Goal: Information Seeking & Learning: Check status

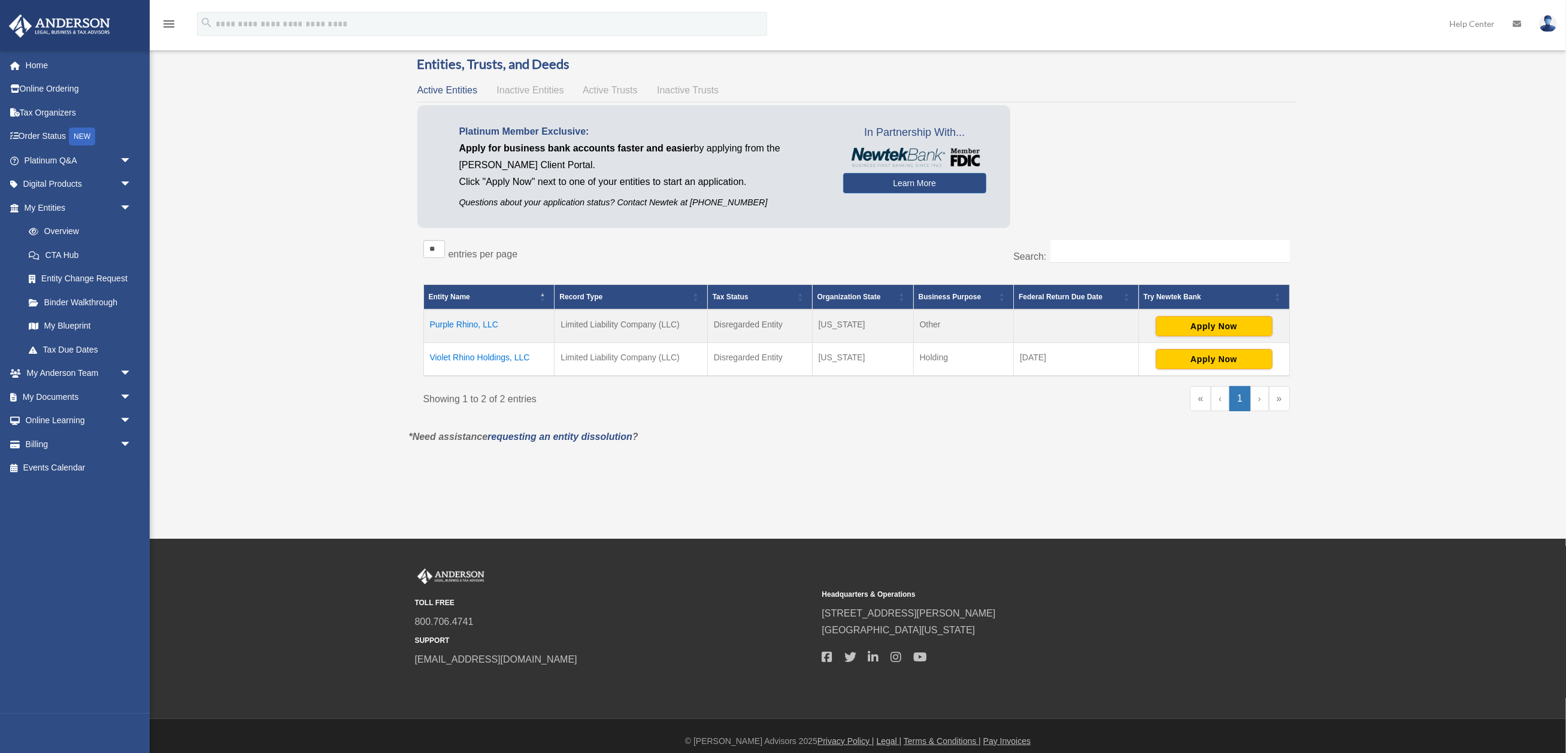
scroll to position [62, 0]
click at [61, 222] on link "Overview" at bounding box center [83, 232] width 133 height 24
click at [69, 247] on link "CTA Hub" at bounding box center [83, 255] width 133 height 24
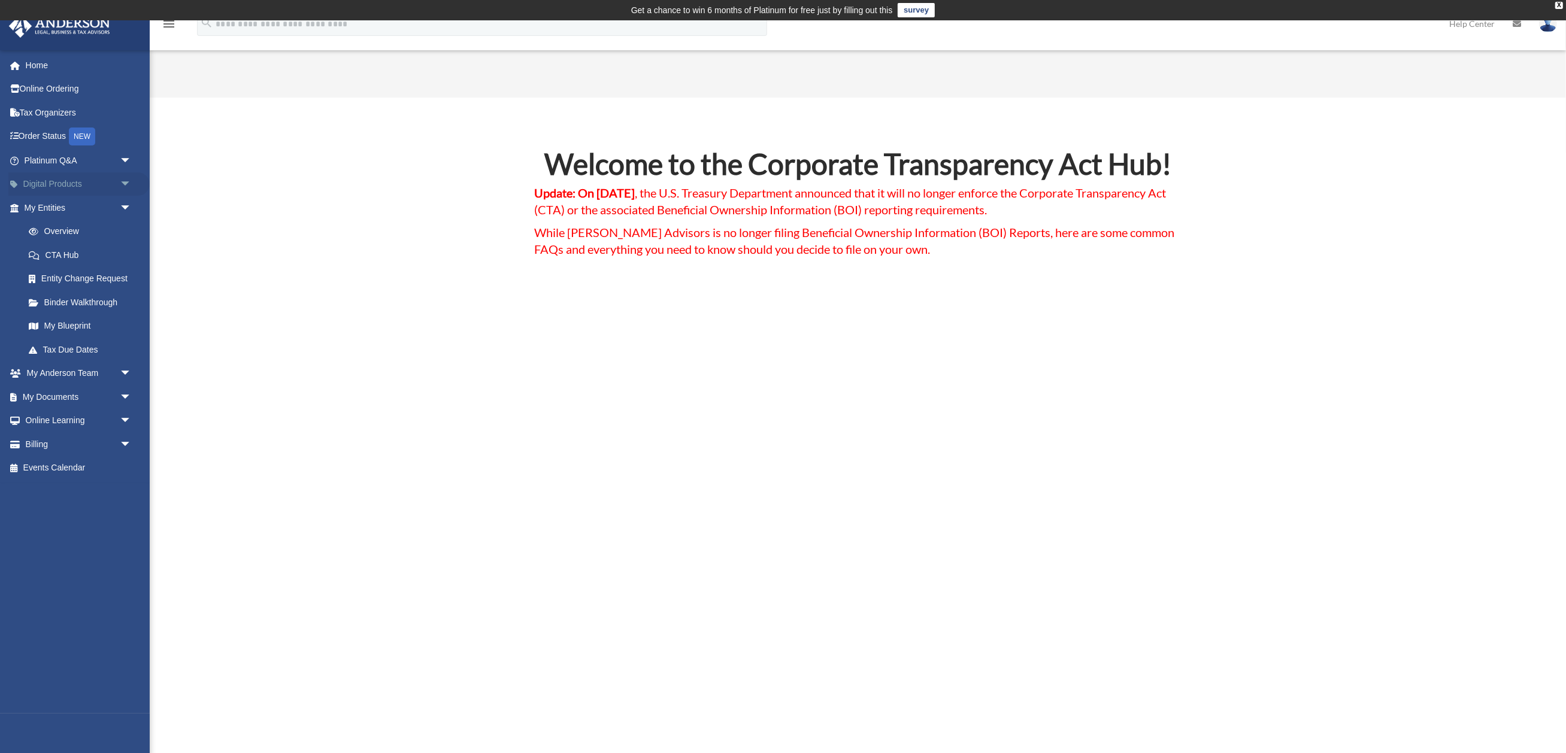
click at [93, 182] on link "Digital Products arrow_drop_down" at bounding box center [78, 184] width 141 height 24
click at [53, 178] on link "Digital Products arrow_drop_down" at bounding box center [78, 184] width 141 height 24
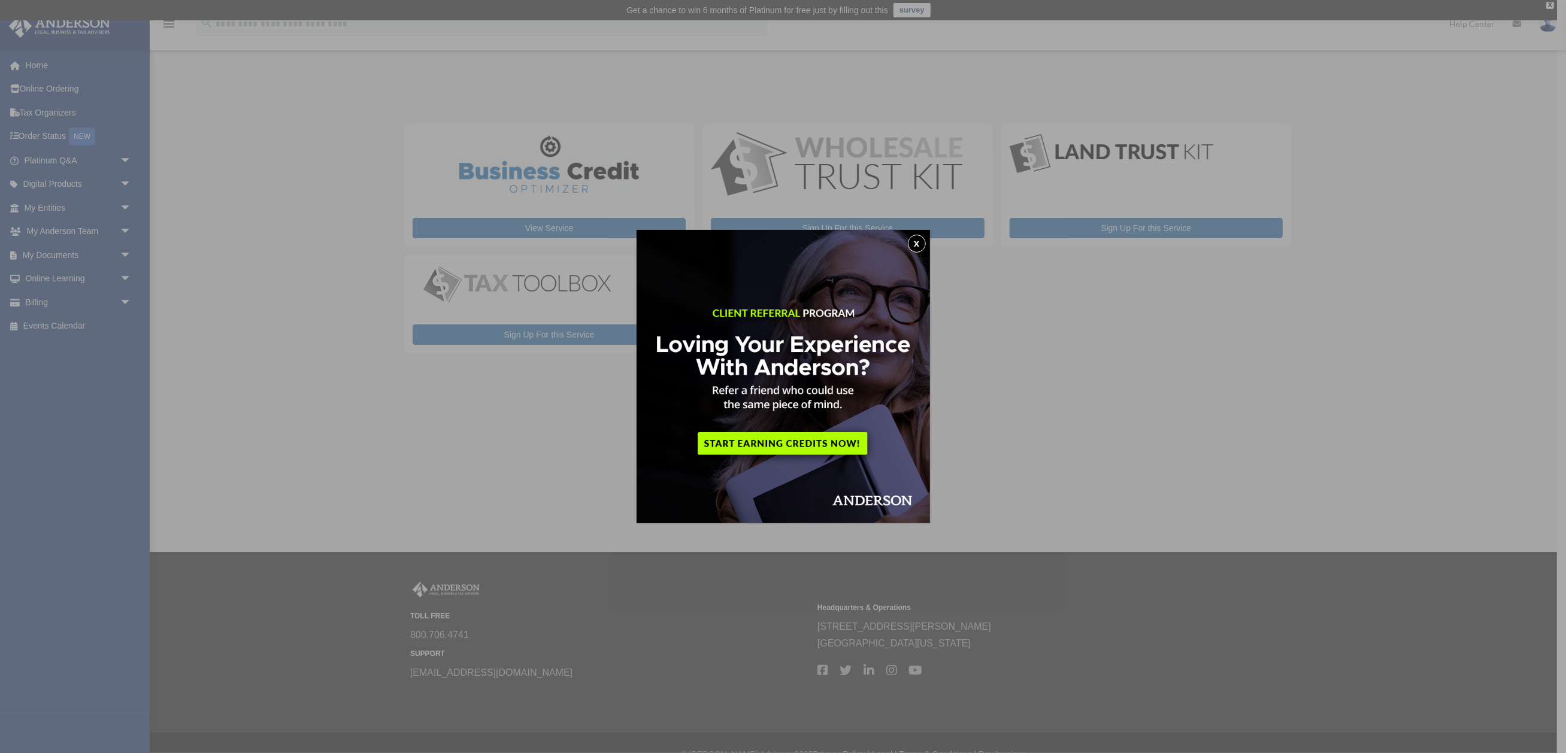
click at [926, 244] on img at bounding box center [782, 376] width 293 height 293
click at [918, 241] on button "x" at bounding box center [917, 244] width 18 height 18
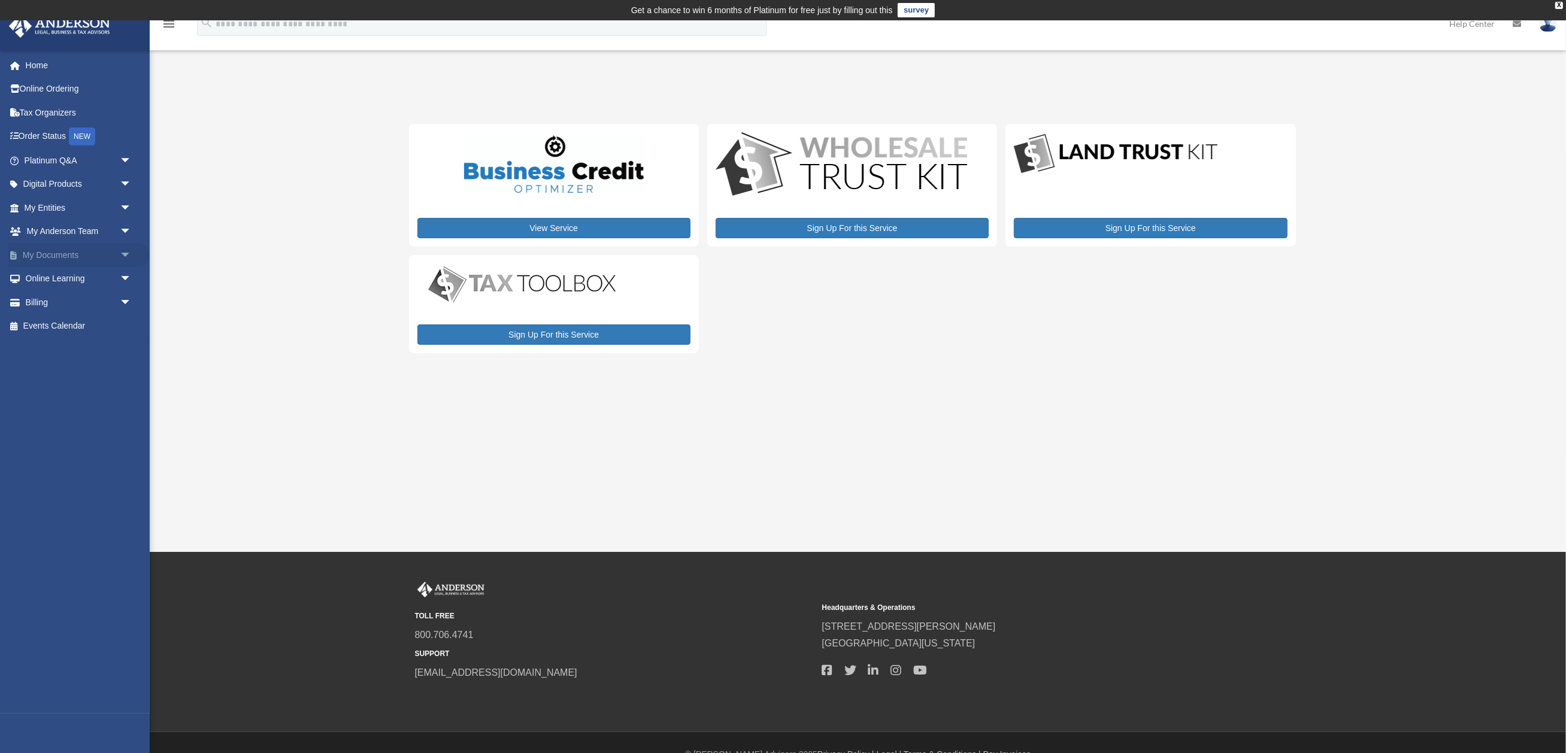
click at [111, 252] on link "My Documents arrow_drop_down" at bounding box center [78, 255] width 141 height 24
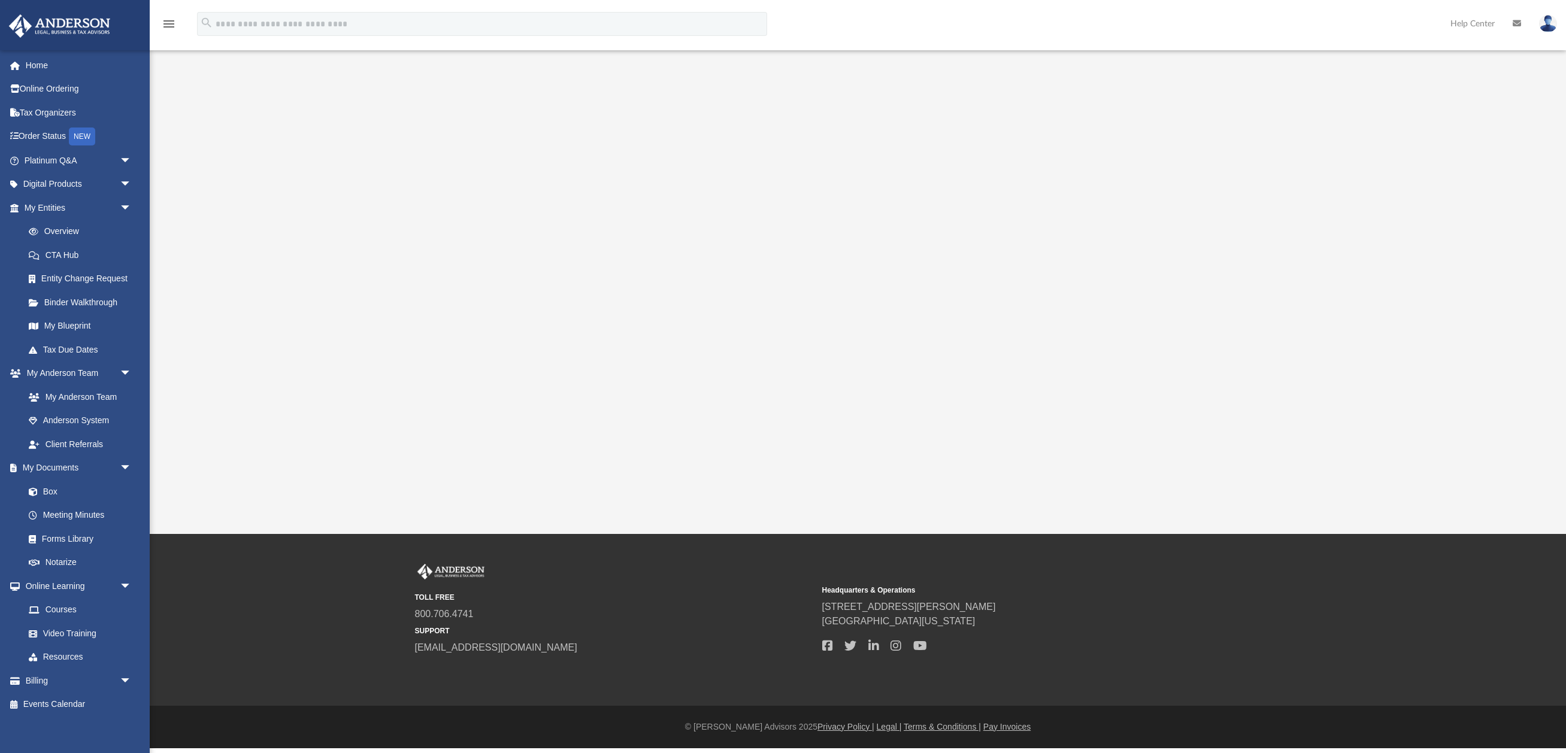
click at [99, 250] on div "[EMAIL_ADDRESS][DOMAIN_NAME] Sign Out [EMAIL_ADDRESS][DOMAIN_NAME] Home Online …" at bounding box center [75, 426] width 150 height 753
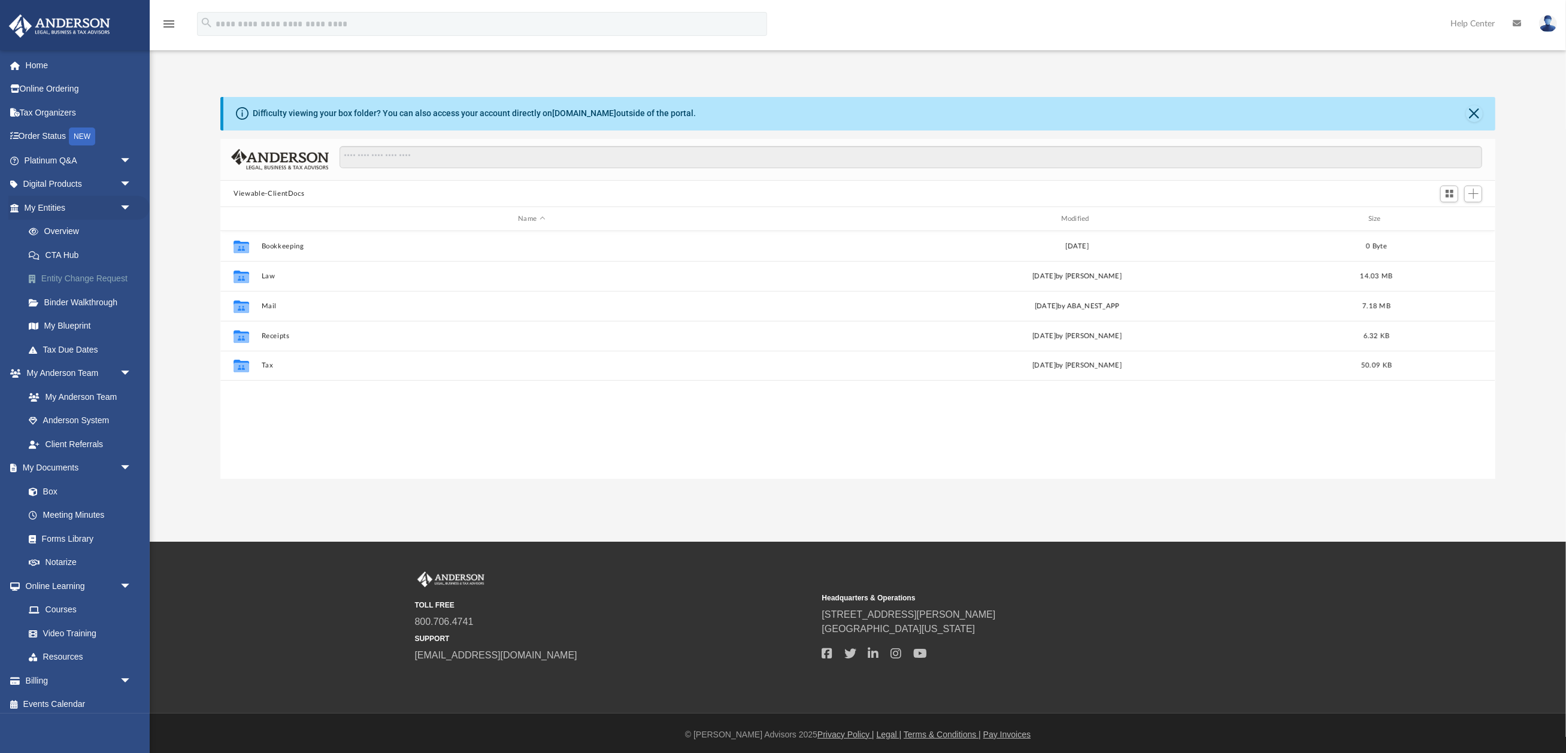
scroll to position [23, 0]
click at [81, 504] on link "Meeting Minutes" at bounding box center [83, 516] width 133 height 24
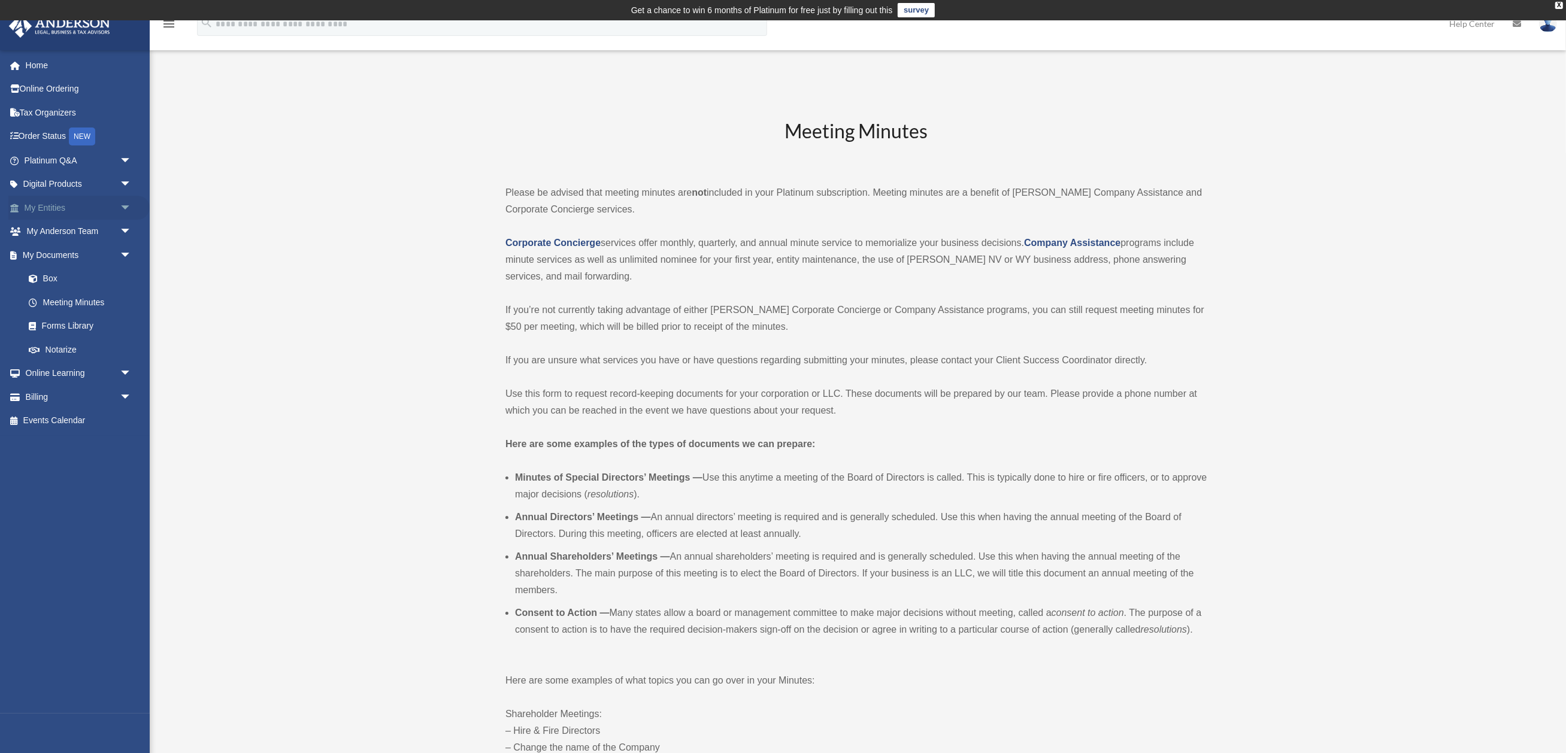
click at [59, 201] on link "My Entities arrow_drop_down" at bounding box center [78, 208] width 141 height 24
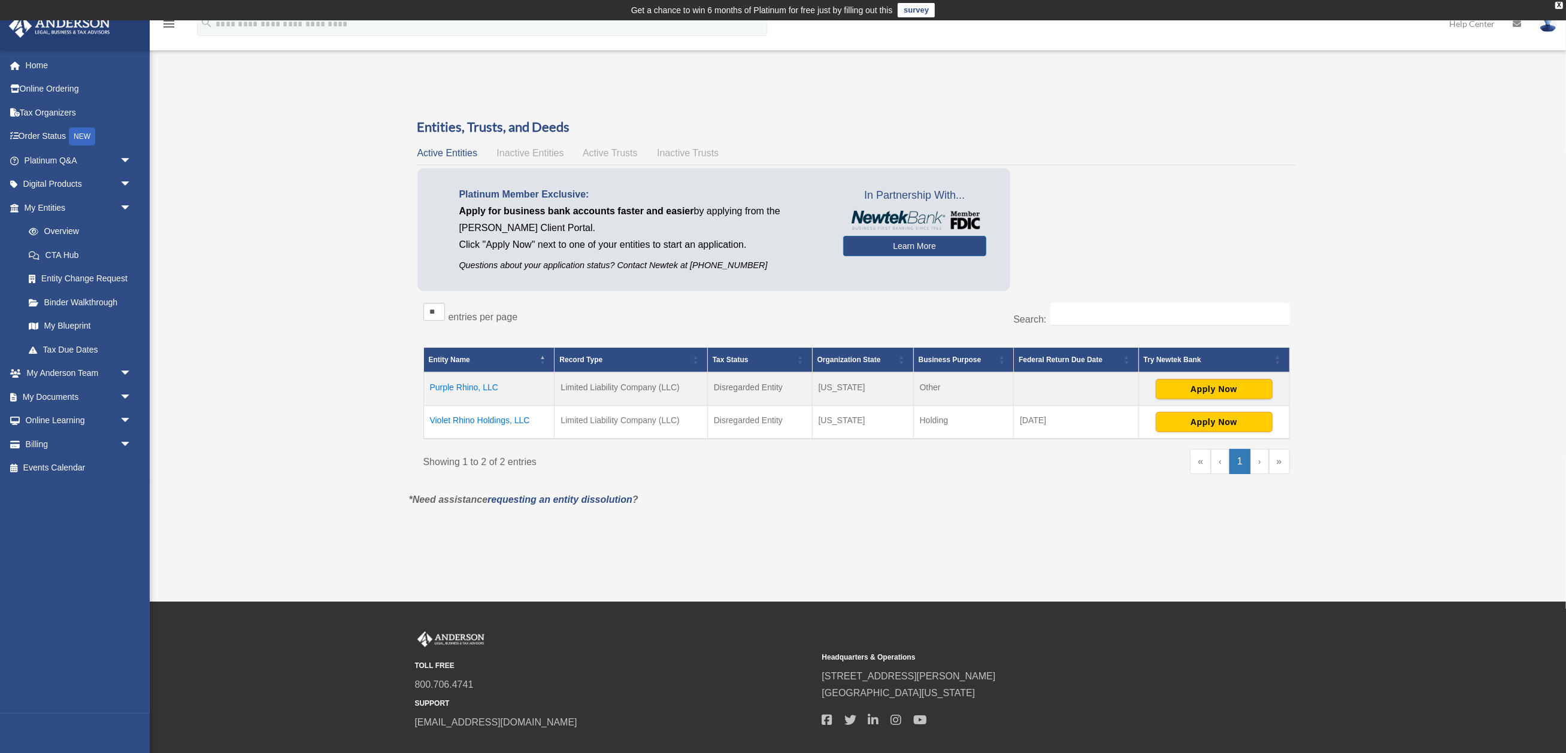
click at [471, 416] on td "Violet Rhino Holdings, LLC" at bounding box center [488, 422] width 131 height 34
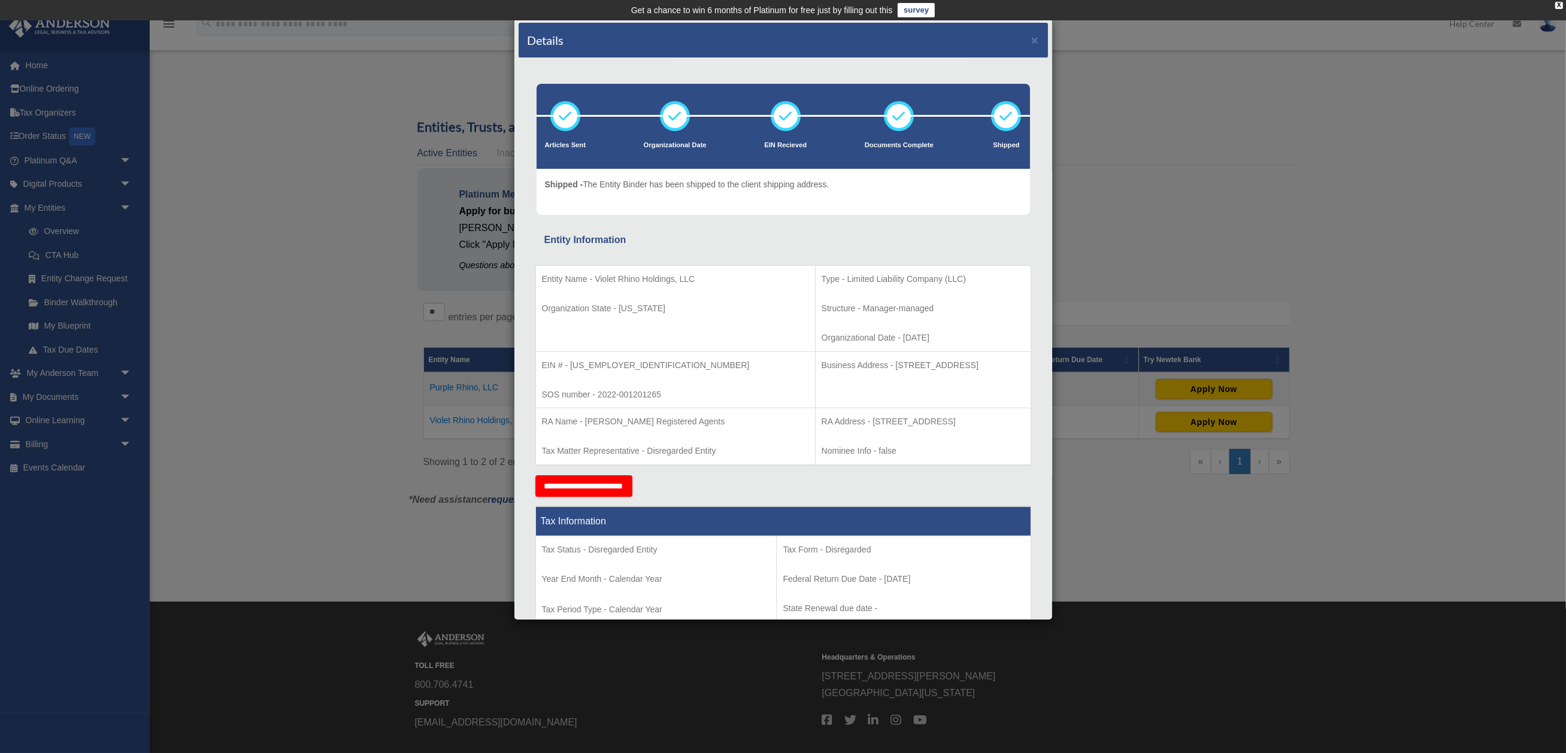
click at [1040, 45] on div "Details ×" at bounding box center [782, 40] width 529 height 35
click at [1034, 38] on button "×" at bounding box center [1035, 40] width 8 height 13
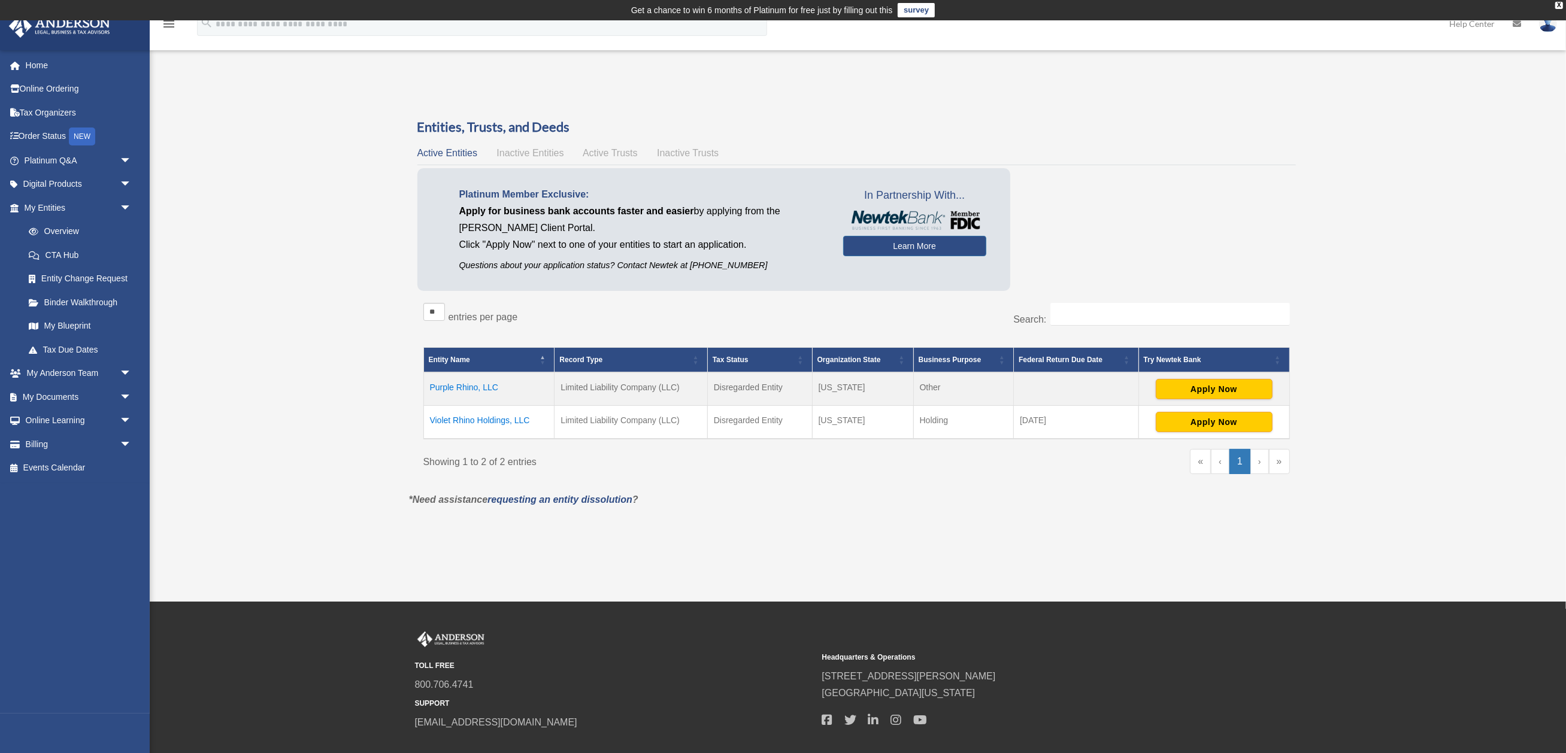
click at [1038, 416] on td "April 15" at bounding box center [1076, 422] width 125 height 34
click at [468, 416] on td "Violet Rhino Holdings, LLC" at bounding box center [488, 422] width 131 height 34
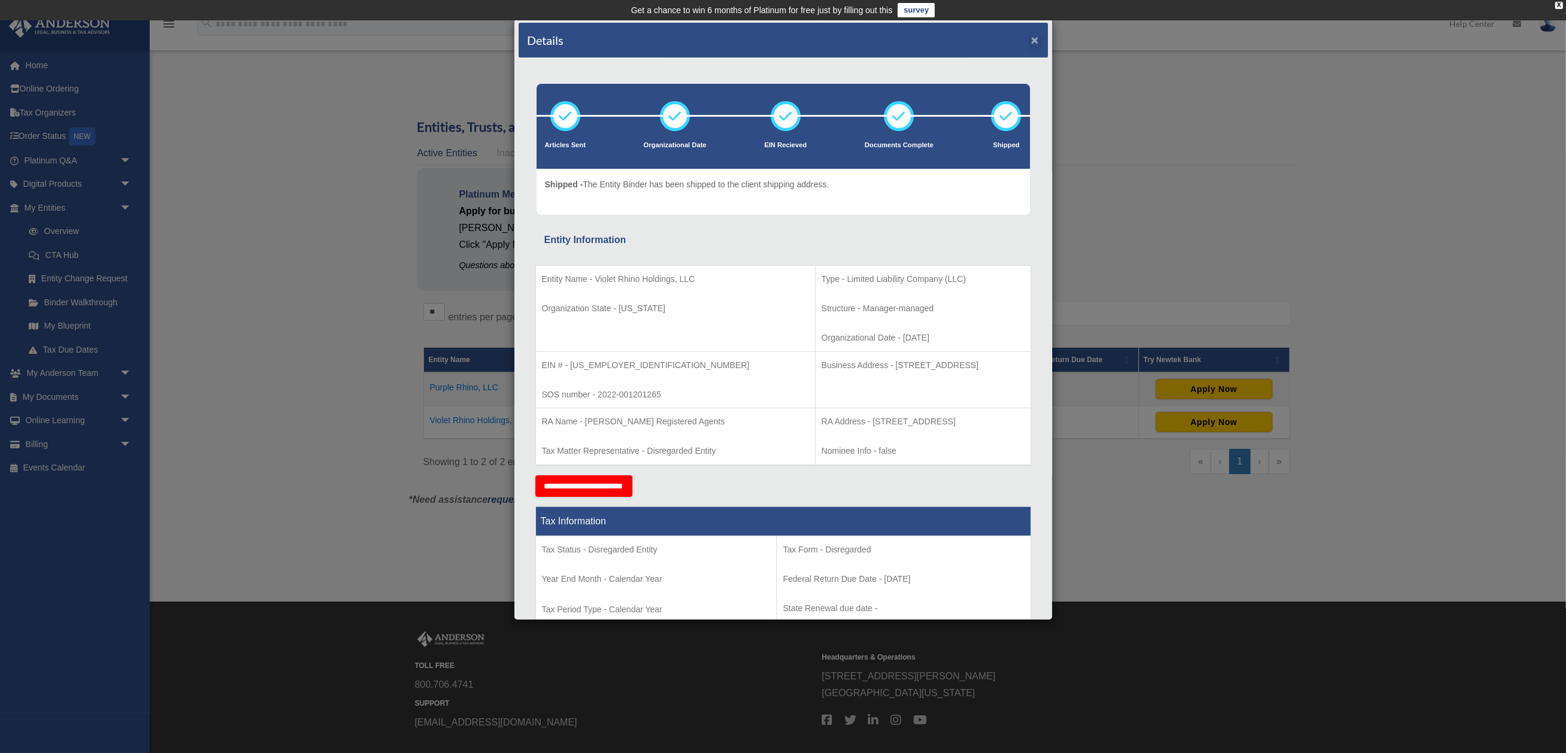
click at [1031, 44] on button "×" at bounding box center [1035, 40] width 8 height 13
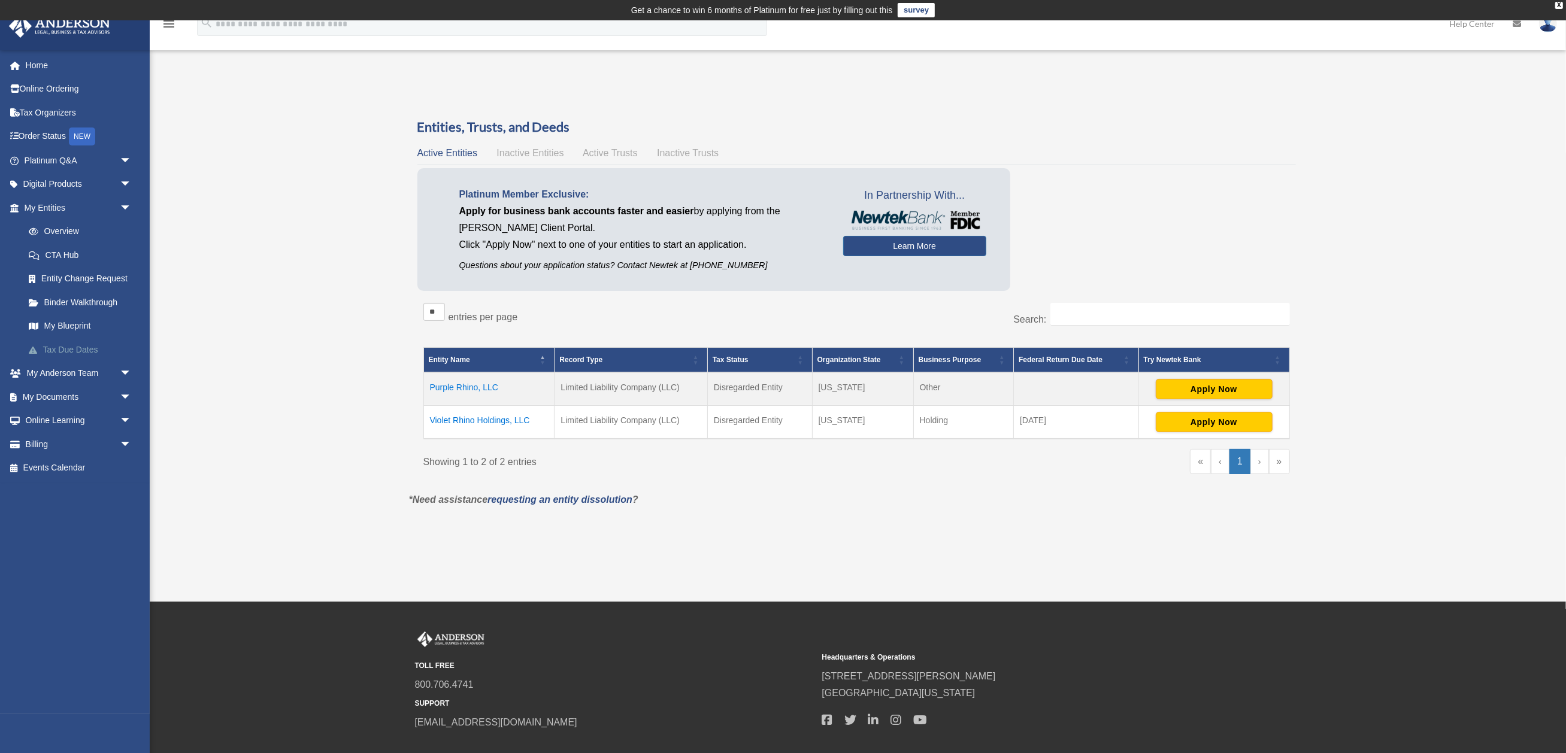
click at [69, 342] on link "Tax Due Dates" at bounding box center [83, 350] width 133 height 24
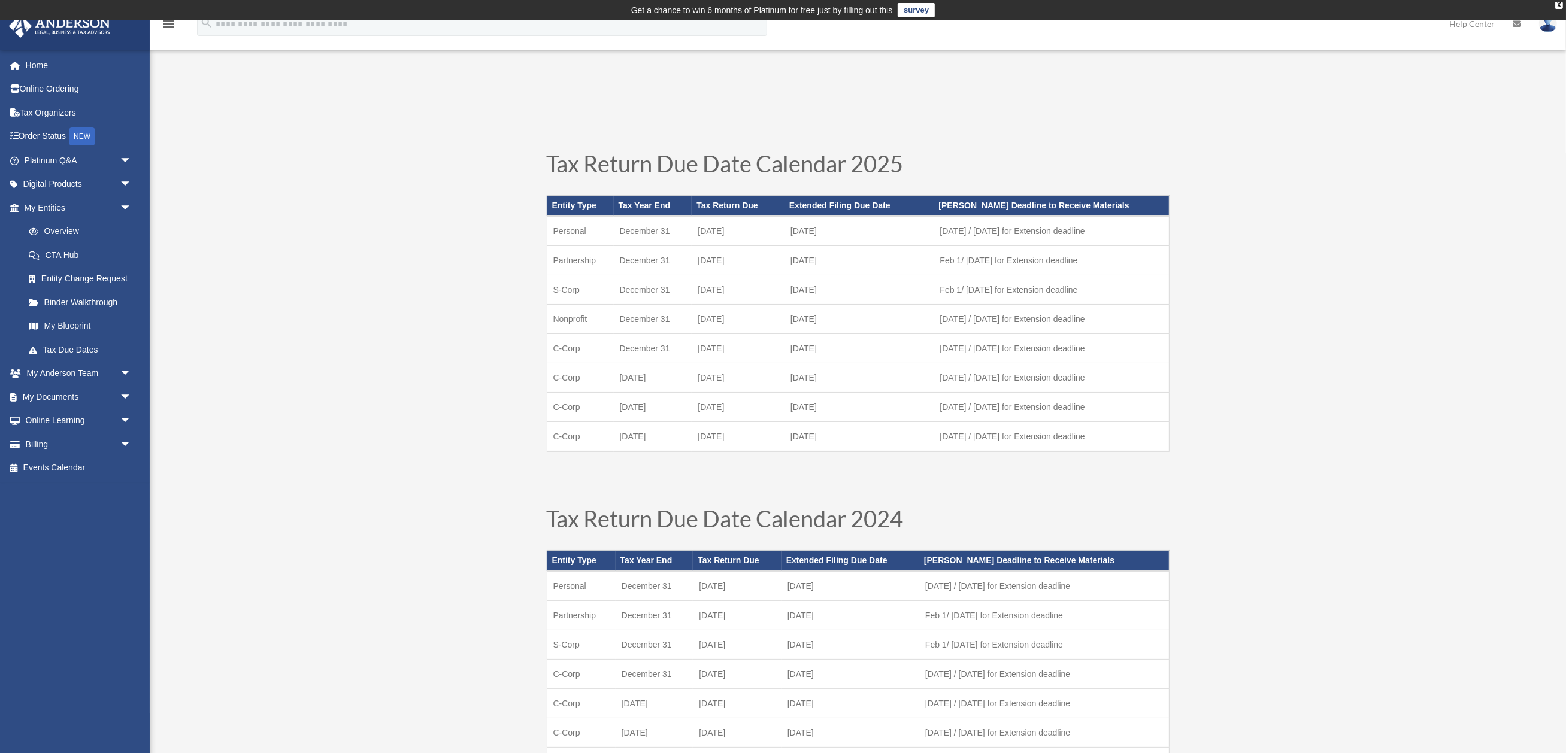
click at [65, 320] on link "My Blueprint" at bounding box center [83, 326] width 133 height 24
